Goal: Task Accomplishment & Management: Manage account settings

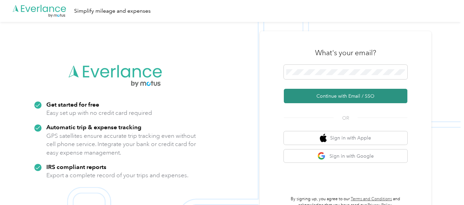
click at [339, 94] on button "Continue with Email / SSO" at bounding box center [346, 96] width 124 height 14
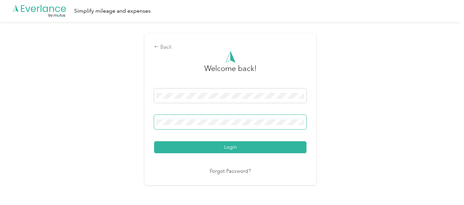
click at [154, 141] on button "Login" at bounding box center [230, 147] width 152 height 12
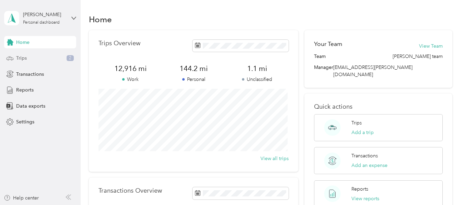
click at [27, 58] on div "Trips 2" at bounding box center [40, 58] width 72 height 12
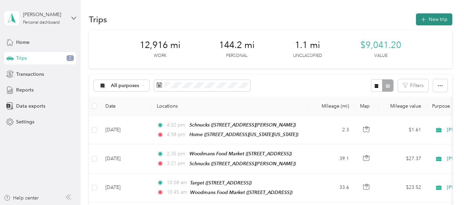
click at [434, 17] on button "New trip" at bounding box center [434, 19] width 36 height 12
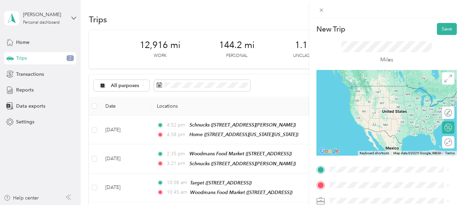
click at [371, 103] on span "[STREET_ADDRESS]" at bounding box center [365, 105] width 44 height 6
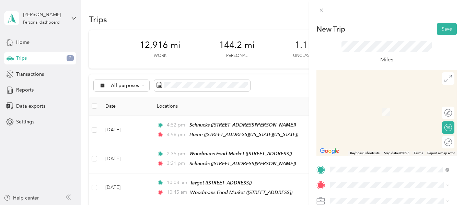
click at [364, 112] on span "[STREET_ADDRESS]" at bounding box center [365, 115] width 44 height 6
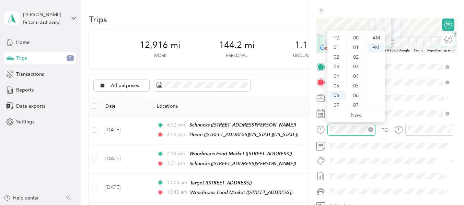
scroll to position [41, 0]
click at [337, 82] on div "09" at bounding box center [337, 84] width 16 height 10
click at [357, 85] on div "05" at bounding box center [356, 86] width 16 height 10
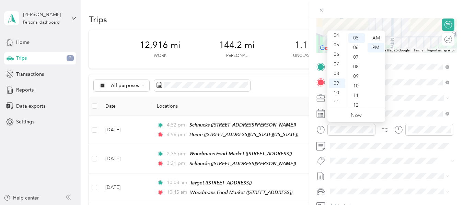
drag, startPoint x: 378, startPoint y: 37, endPoint x: 373, endPoint y: 53, distance: 17.3
click at [378, 37] on div "AM" at bounding box center [375, 38] width 16 height 10
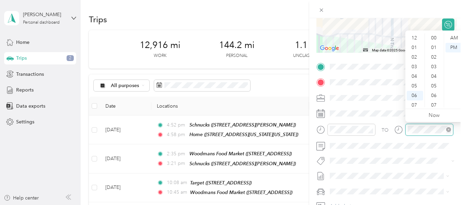
scroll to position [41, 0]
click at [413, 82] on div "09" at bounding box center [415, 84] width 16 height 10
click at [433, 83] on div "07" at bounding box center [434, 85] width 16 height 10
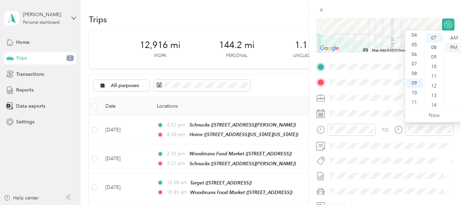
drag, startPoint x: 453, startPoint y: 34, endPoint x: 449, endPoint y: 45, distance: 11.4
click at [453, 35] on div "AM" at bounding box center [453, 38] width 16 height 10
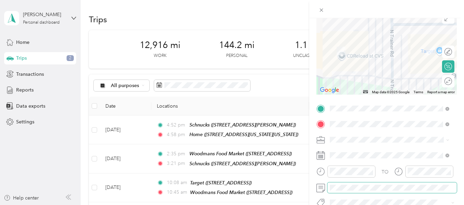
scroll to position [0, 0]
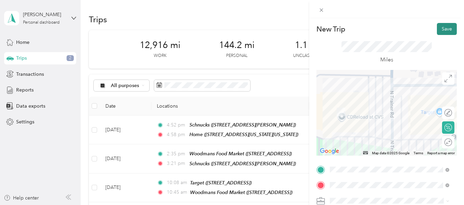
click at [442, 30] on button "Save" at bounding box center [447, 29] width 20 height 12
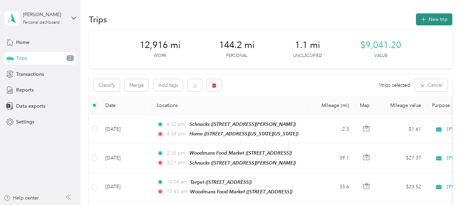
click at [440, 18] on button "New trip" at bounding box center [434, 19] width 36 height 12
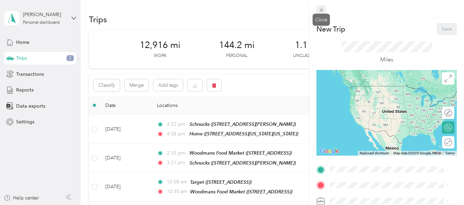
click at [323, 7] on span at bounding box center [321, 10] width 10 height 10
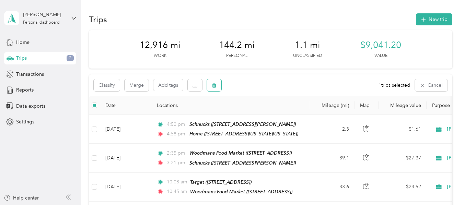
click at [217, 84] on button "button" at bounding box center [214, 85] width 14 height 12
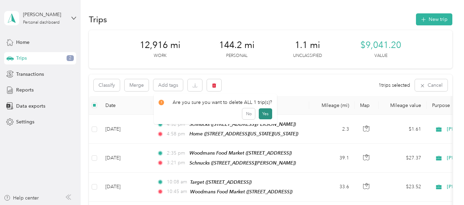
click at [266, 115] on button "Yes" at bounding box center [265, 113] width 13 height 11
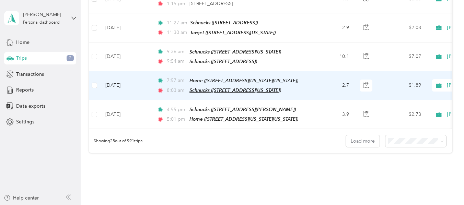
scroll to position [721, 0]
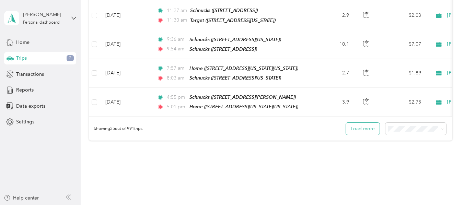
drag, startPoint x: 365, startPoint y: 117, endPoint x: 372, endPoint y: 112, distance: 8.6
click at [372, 123] on button "Load more" at bounding box center [363, 129] width 34 height 12
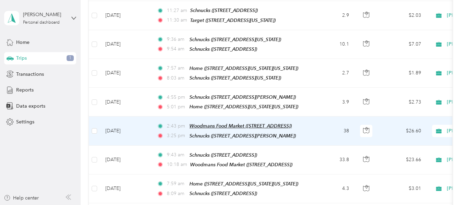
click at [211, 123] on span "Woodmans Food Market ([STREET_ADDRESS])" at bounding box center [240, 125] width 102 height 5
click at [215, 93] on button "Edit Place" at bounding box center [211, 93] width 39 height 12
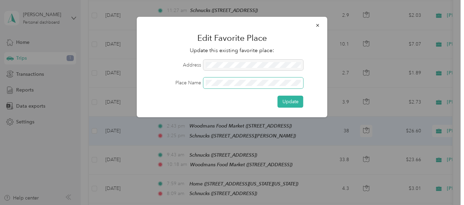
click at [189, 91] on form "Address Place Name Update" at bounding box center [232, 84] width 171 height 48
click at [316, 25] on icon "button" at bounding box center [317, 25] width 5 height 5
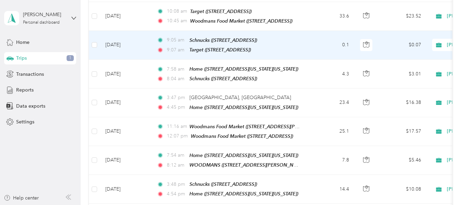
scroll to position [0, 0]
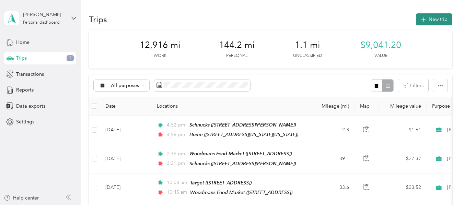
click at [430, 20] on button "New trip" at bounding box center [434, 19] width 36 height 12
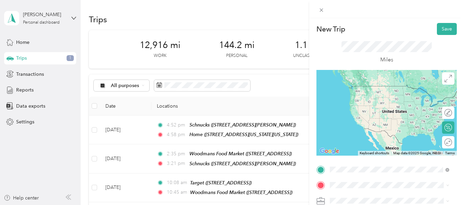
click at [373, 126] on div "TEAM Woodmans Food Market [STREET_ADDRESS]" at bounding box center [383, 117] width 80 height 17
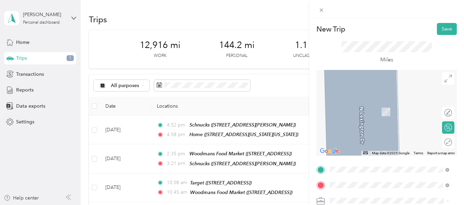
click at [370, 113] on span "[STREET_ADDRESS][PERSON_NAME]" at bounding box center [384, 115] width 82 height 6
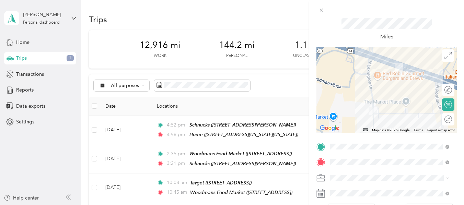
scroll to position [69, 0]
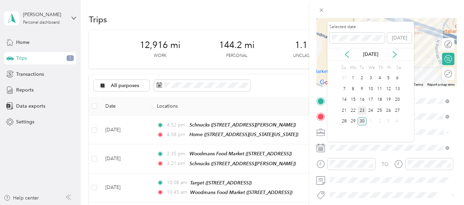
click at [361, 112] on div "23" at bounding box center [362, 110] width 9 height 9
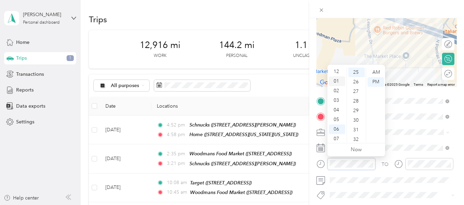
scroll to position [0, 0]
click at [335, 82] on div "01" at bounding box center [337, 82] width 16 height 10
click at [354, 94] on div "38" at bounding box center [356, 95] width 16 height 10
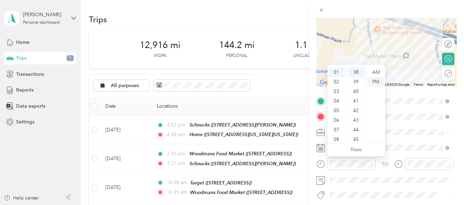
click at [374, 82] on div "PM" at bounding box center [375, 82] width 16 height 10
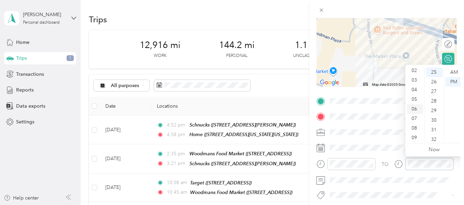
scroll to position [0, 0]
click at [412, 79] on div "01" at bounding box center [415, 82] width 16 height 10
click at [433, 112] on div "40" at bounding box center [434, 114] width 16 height 10
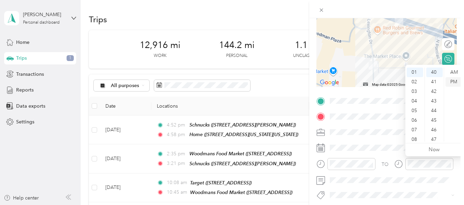
click at [451, 82] on div "PM" at bounding box center [453, 82] width 16 height 10
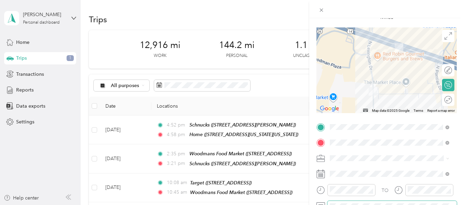
scroll to position [0, 0]
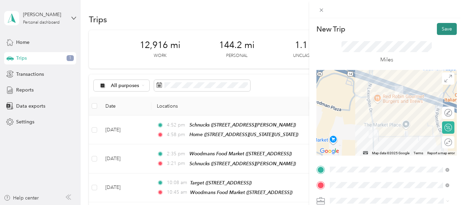
click at [445, 32] on button "Save" at bounding box center [447, 29] width 20 height 12
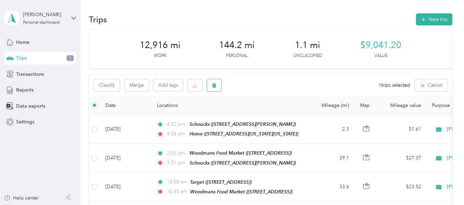
click at [214, 85] on icon "button" at bounding box center [214, 85] width 5 height 5
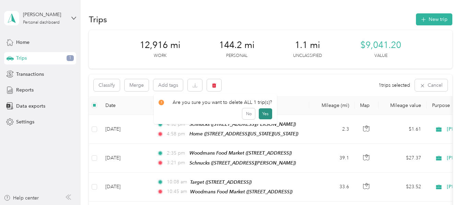
click at [266, 111] on button "Yes" at bounding box center [265, 113] width 13 height 11
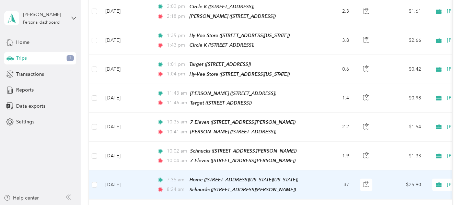
scroll to position [1372, 0]
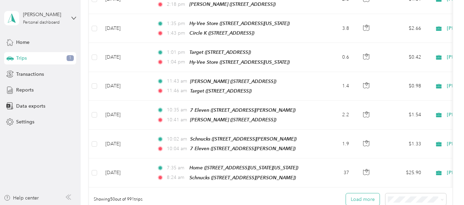
click at [356, 194] on button "Load more" at bounding box center [363, 200] width 34 height 12
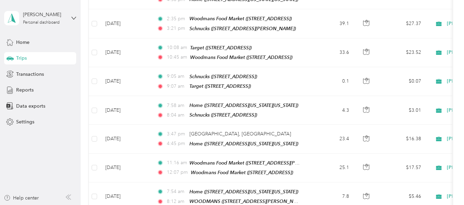
scroll to position [0, 0]
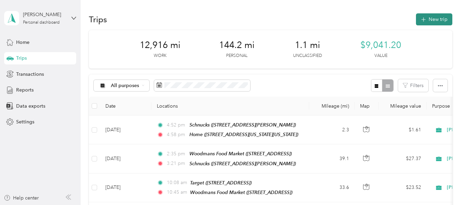
click at [433, 19] on button "New trip" at bounding box center [434, 19] width 36 height 12
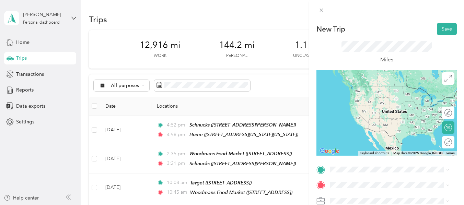
click at [373, 122] on span "[STREET_ADDRESS]" at bounding box center [365, 119] width 44 height 6
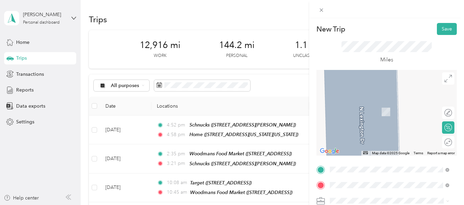
click at [370, 114] on div "TEAM Hy Vee Food Store [STREET_ADDRESS][PERSON_NAME]" at bounding box center [384, 109] width 82 height 17
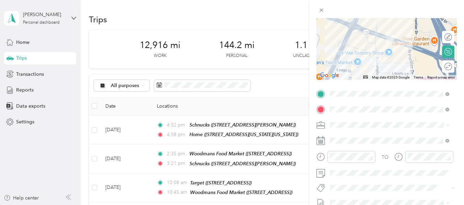
scroll to position [103, 0]
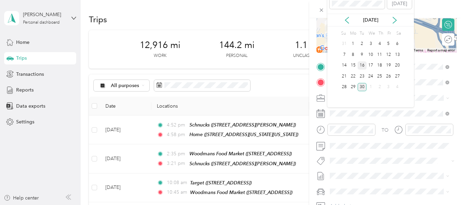
click at [362, 67] on div "16" at bounding box center [362, 65] width 9 height 9
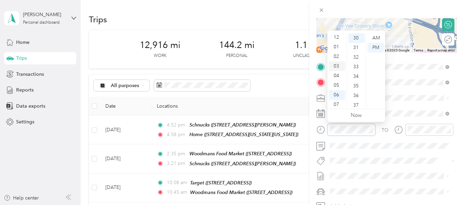
scroll to position [0, 0]
click at [337, 37] on div "12" at bounding box center [337, 38] width 16 height 10
click at [358, 53] on div "28" at bounding box center [356, 53] width 16 height 10
click at [376, 48] on div "PM" at bounding box center [375, 48] width 16 height 10
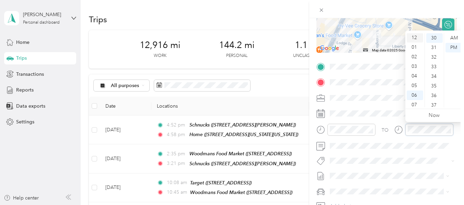
scroll to position [0, 0]
click at [413, 39] on div "12" at bounding box center [415, 38] width 16 height 10
click at [434, 37] on div "30" at bounding box center [434, 38] width 16 height 10
click at [451, 48] on div "PM" at bounding box center [453, 48] width 16 height 10
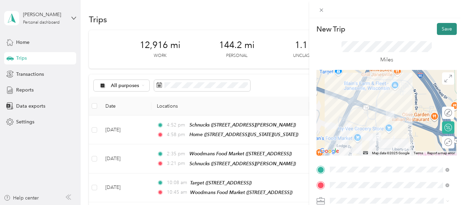
click at [441, 26] on button "Save" at bounding box center [447, 29] width 20 height 12
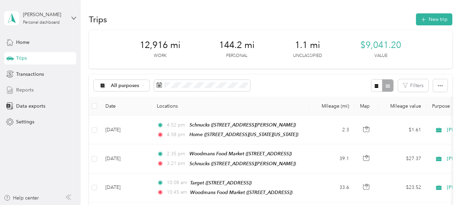
click at [25, 92] on span "Reports" at bounding box center [24, 89] width 17 height 7
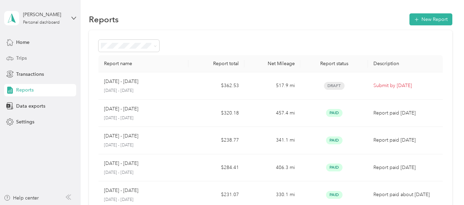
click at [22, 57] on span "Trips" at bounding box center [21, 58] width 11 height 7
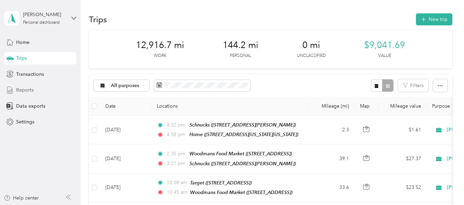
click at [28, 89] on span "Reports" at bounding box center [24, 89] width 17 height 7
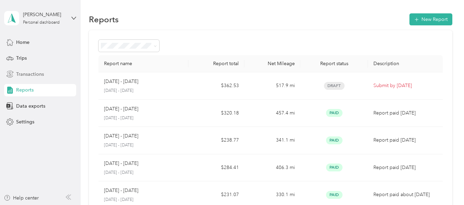
click at [32, 73] on span "Transactions" at bounding box center [30, 74] width 28 height 7
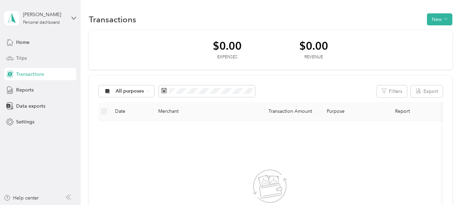
click at [20, 58] on span "Trips" at bounding box center [21, 58] width 11 height 7
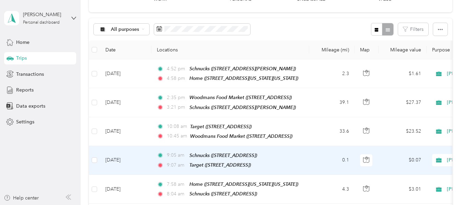
scroll to position [34, 0]
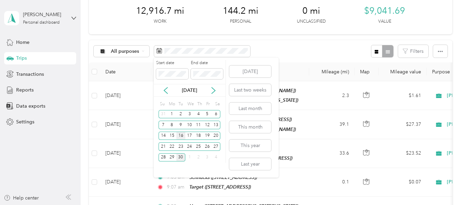
click at [180, 137] on div "16" at bounding box center [180, 136] width 9 height 9
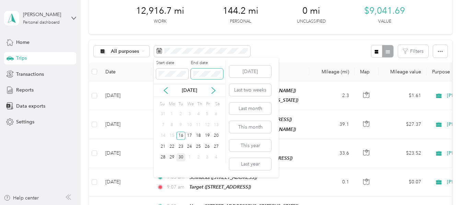
click at [212, 77] on span at bounding box center [207, 74] width 32 height 11
click at [178, 138] on div "16" at bounding box center [180, 136] width 9 height 9
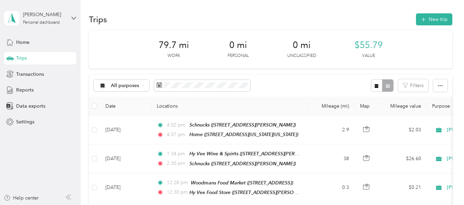
click at [22, 59] on span "Trips" at bounding box center [21, 58] width 11 height 7
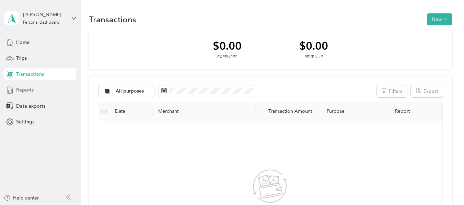
click at [24, 89] on span "Reports" at bounding box center [24, 89] width 17 height 7
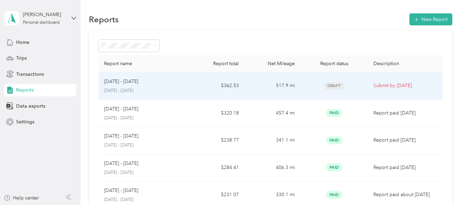
click at [335, 84] on span "Draft" at bounding box center [334, 86] width 21 height 8
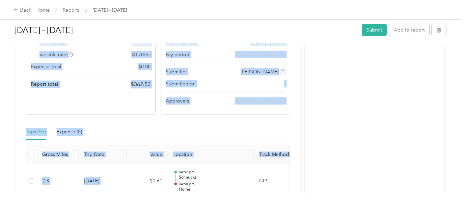
scroll to position [109, 0]
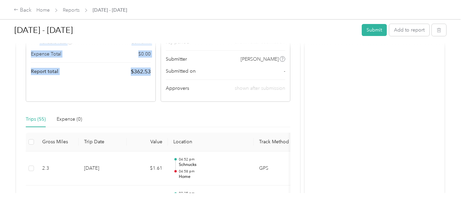
drag, startPoint x: 28, startPoint y: 109, endPoint x: 149, endPoint y: 83, distance: 124.3
click at [149, 83] on div "Report Summary Mileage Total $ 362.53 Net mileage 517.9 mi Variable rate $ 0.70…" at bounding box center [91, 46] width 130 height 109
copy div "Report Summary Mileage Total $ 362.53 Net mileage 517.9 mi Variable rate $ 0.70…"
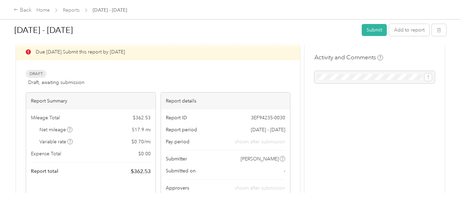
scroll to position [6, 0]
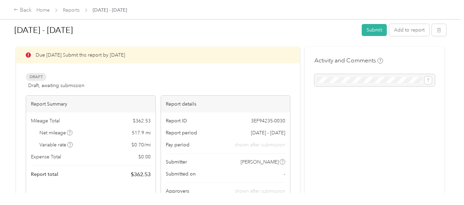
click at [151, 176] on div "Mileage Total $ 362.53 Net mileage 517.9 mi Variable rate $ 0.70 / mi Expense T…" at bounding box center [90, 148] width 129 height 71
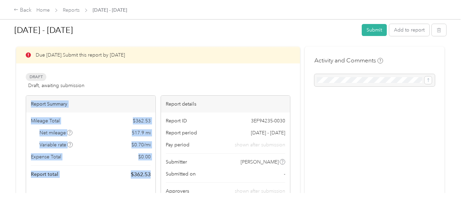
drag, startPoint x: 29, startPoint y: 104, endPoint x: 151, endPoint y: 177, distance: 141.9
click at [151, 177] on div "Report Summary Mileage Total $ 362.53 Net mileage 517.9 mi Variable rate $ 0.70…" at bounding box center [91, 149] width 130 height 109
copy div "Report Summary Mileage Total $ 362.53 Net mileage 517.9 mi Variable rate $ 0.70…"
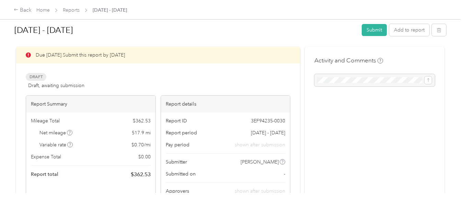
drag, startPoint x: 388, startPoint y: 130, endPoint x: 371, endPoint y: 129, distance: 17.2
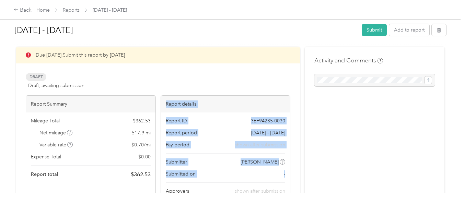
drag, startPoint x: 163, startPoint y: 100, endPoint x: 287, endPoint y: 177, distance: 145.3
click at [287, 177] on div "Report details Report ID 3EF94235-0030 Report period [DATE] - [DATE] Pay period…" at bounding box center [226, 149] width 130 height 109
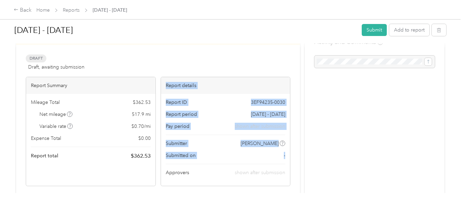
scroll to position [40, 0]
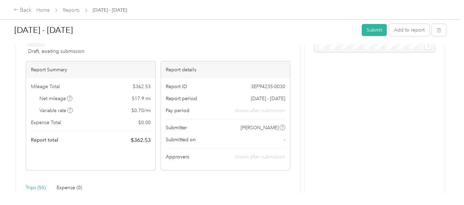
click at [374, 30] on button "Submit" at bounding box center [374, 30] width 25 height 12
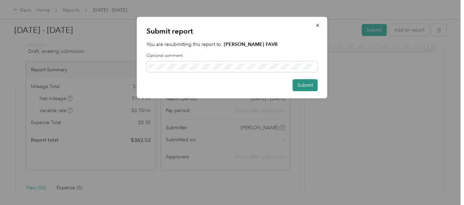
click at [316, 84] on button "Submit" at bounding box center [305, 85] width 25 height 12
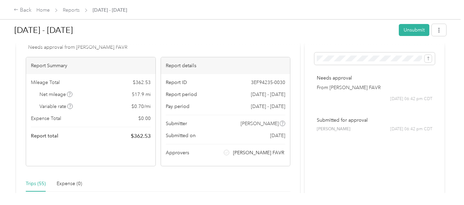
scroll to position [15, 0]
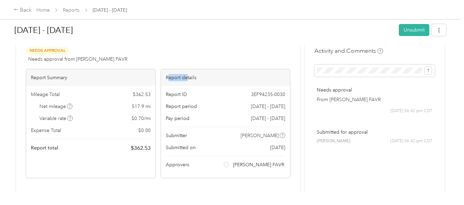
drag, startPoint x: 169, startPoint y: 78, endPoint x: 185, endPoint y: 77, distance: 15.8
click at [185, 78] on div "Report details" at bounding box center [225, 77] width 129 height 17
drag, startPoint x: 182, startPoint y: 61, endPoint x: 176, endPoint y: 75, distance: 15.1
click at [182, 62] on div "Needs Approval Needs approval from [PERSON_NAME] FAVR View activity & comments" at bounding box center [158, 55] width 265 height 16
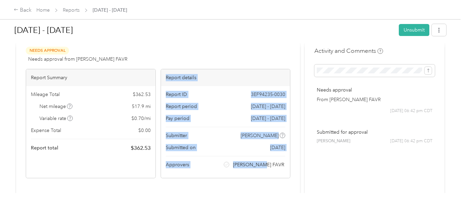
drag, startPoint x: 163, startPoint y: 75, endPoint x: 287, endPoint y: 166, distance: 153.5
click at [287, 166] on div "Report details Report ID 3EF94235-0030 Report period [DATE] - [DATE] Pay period…" at bounding box center [226, 123] width 130 height 109
copy div "Report details Report ID 3EF94235-0030 Report period [DATE] - [DATE] Pay period…"
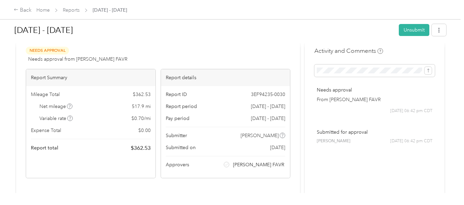
click at [224, 34] on h1 "[DATE] - [DATE]" at bounding box center [203, 30] width 379 height 16
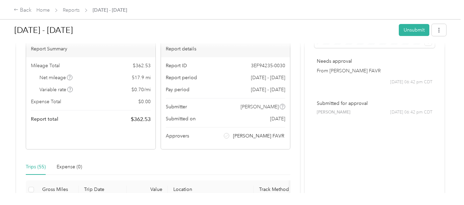
scroll to position [0, 0]
